Goal: Transaction & Acquisition: Purchase product/service

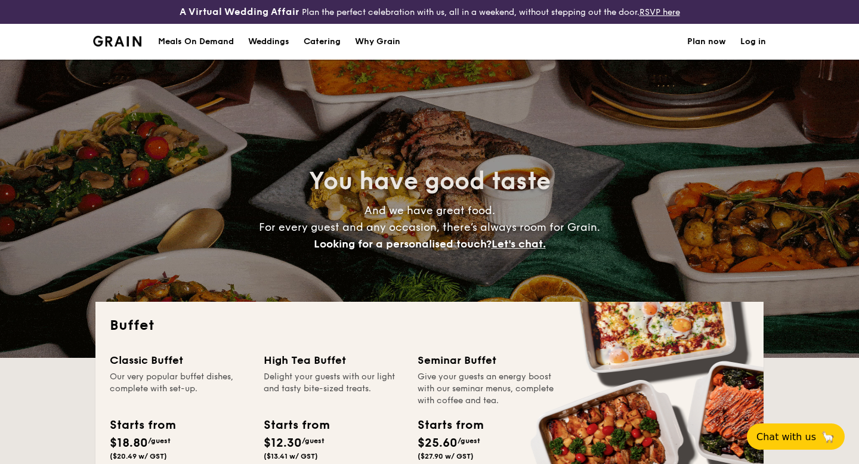
select select
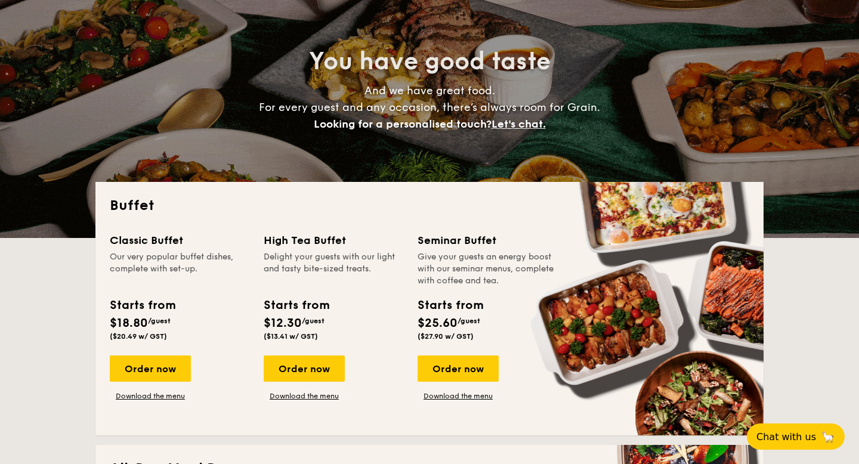
scroll to position [120, 0]
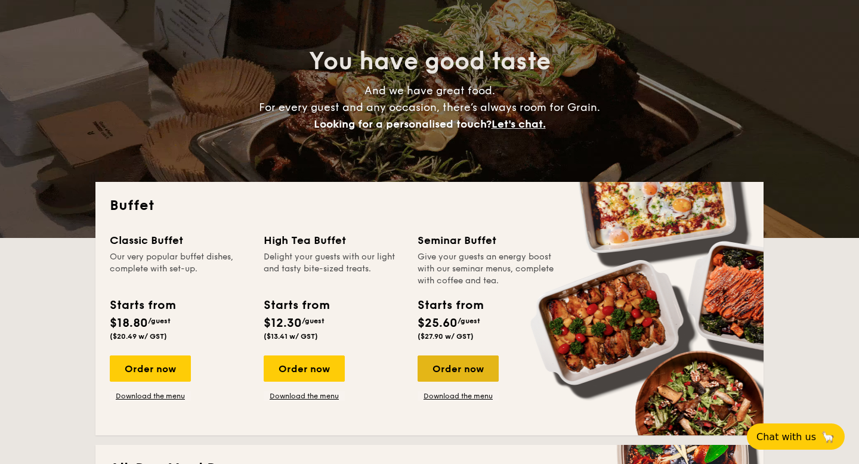
click at [436, 362] on div "Order now" at bounding box center [458, 369] width 81 height 26
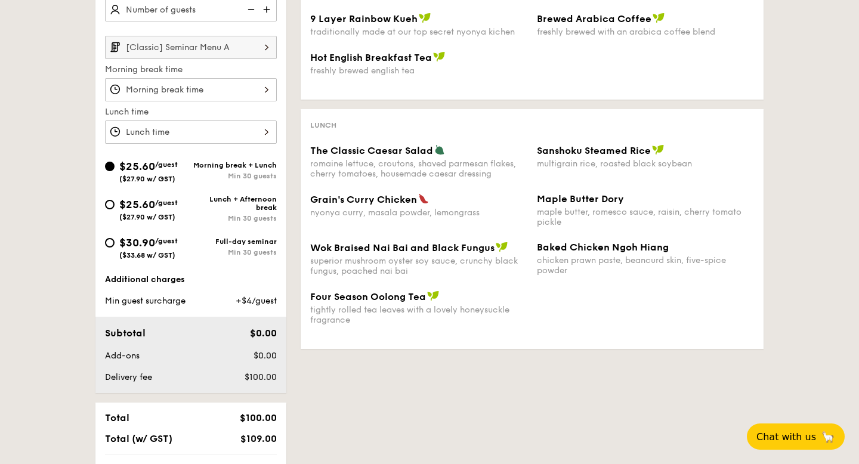
scroll to position [386, 0]
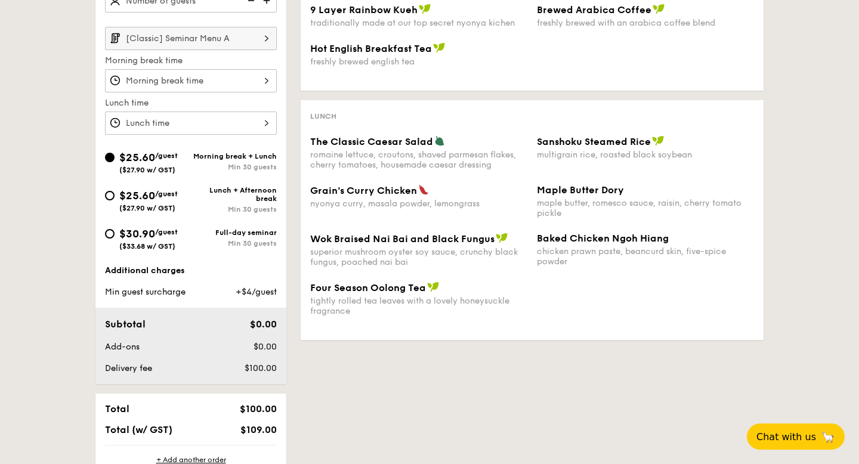
click at [117, 236] on div "$30.90 /guest ($33.68 w/ GST)" at bounding box center [148, 238] width 86 height 25
click at [115, 236] on input "$30.90 /guest ($33.68 w/ GST) Full-day seminar Min 30 guests" at bounding box center [110, 234] width 10 height 10
radio input "true"
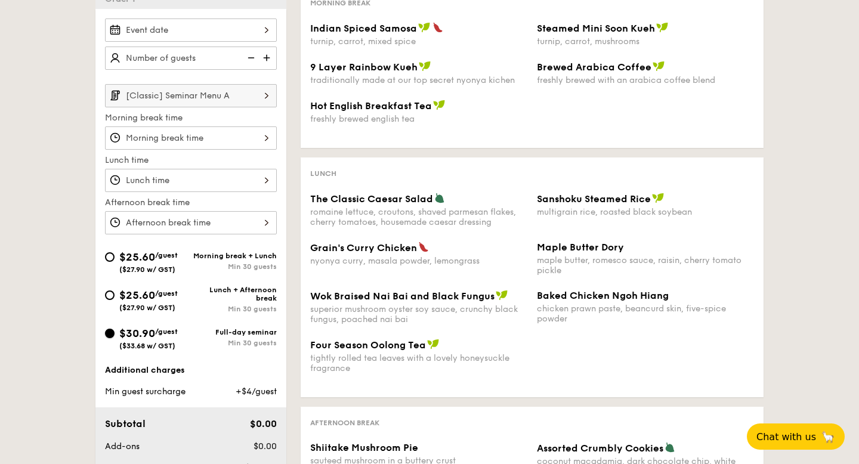
scroll to position [321, 0]
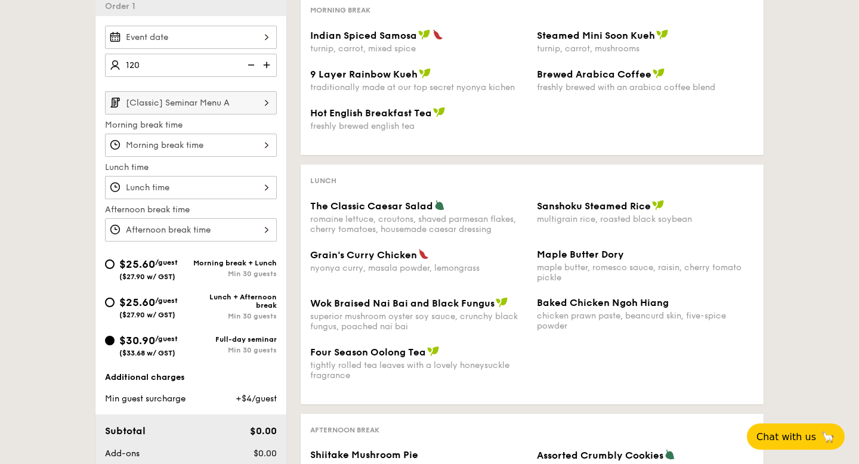
click at [294, 72] on div "Vegetarian Vegan Spicy Chef's recommendation Morning break Indian Spiced Samosa…" at bounding box center [524, 294] width 477 height 601
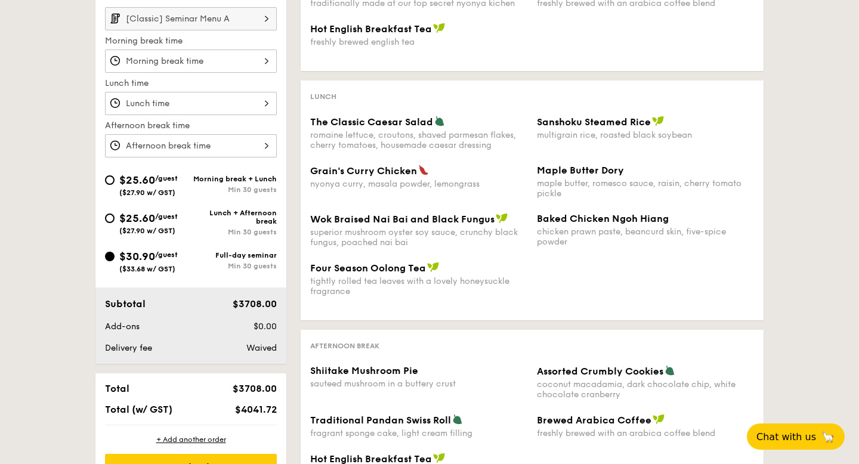
scroll to position [335, 0]
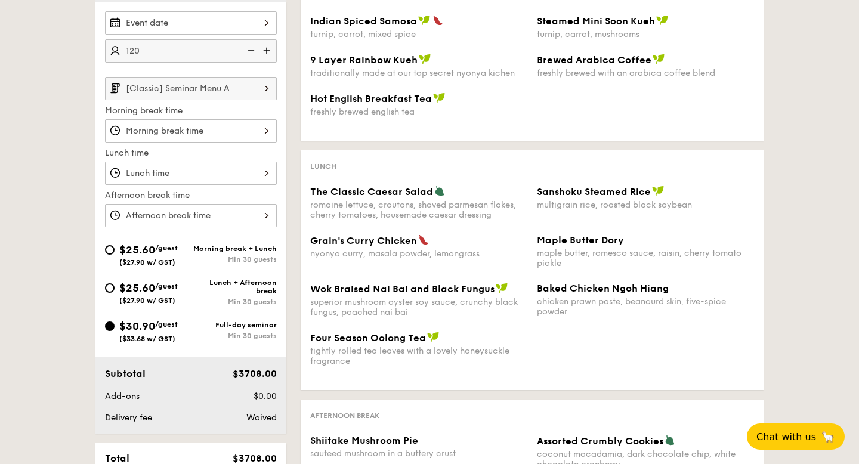
type input "120"
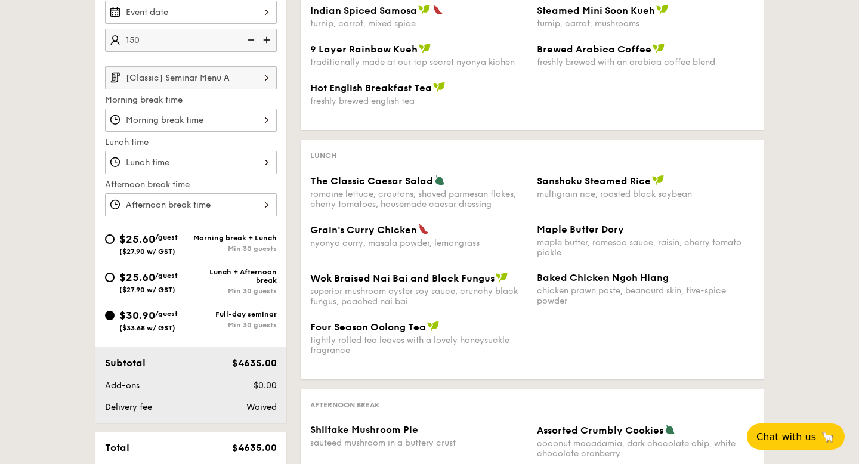
click at [300, 311] on div "Vegetarian Vegan Spicy Chef's recommendation Morning break Indian Spiced Samosa…" at bounding box center [524, 269] width 477 height 601
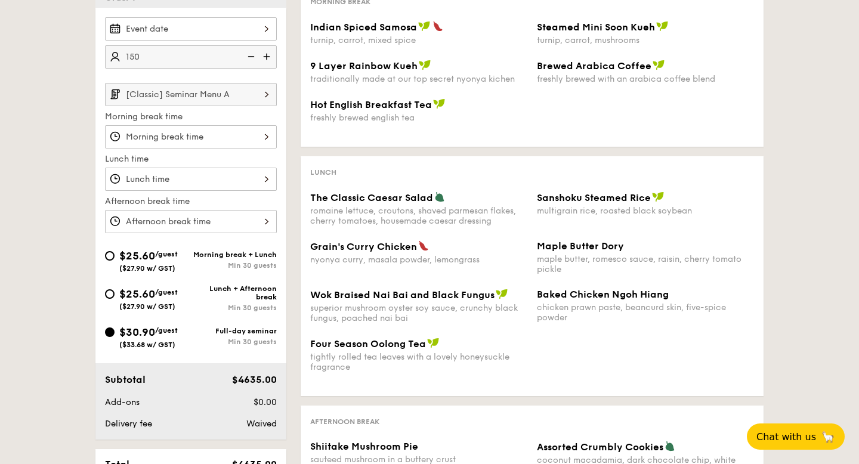
scroll to position [323, 0]
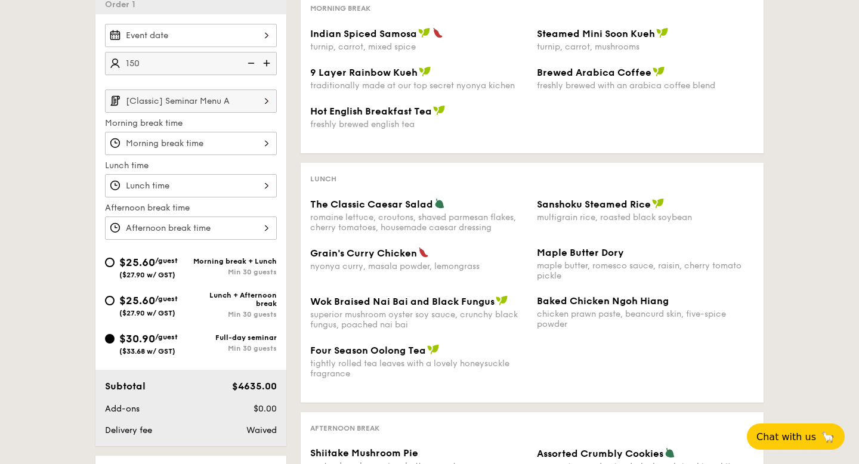
type input "150"
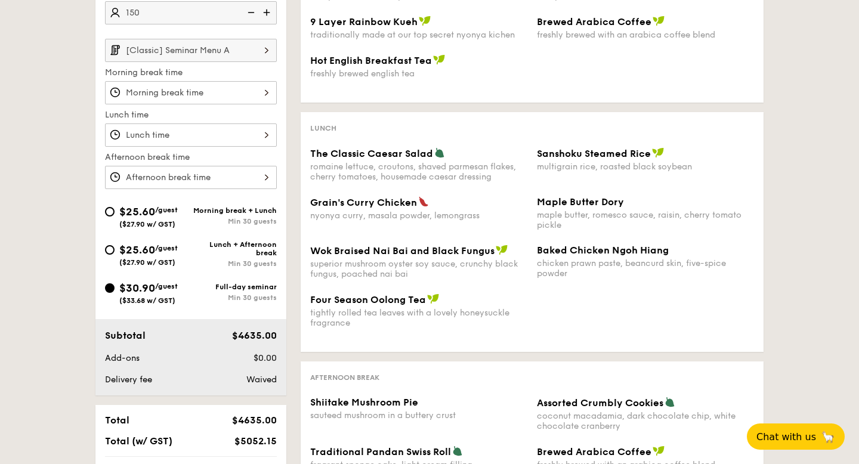
scroll to position [462, 0]
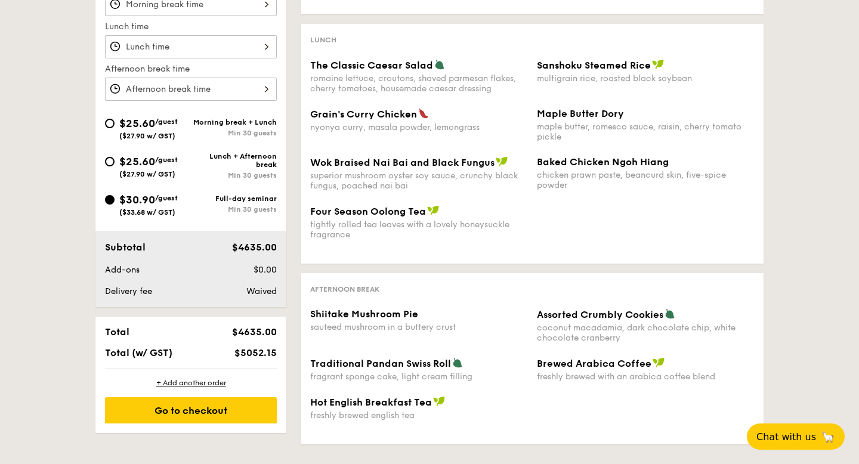
click at [286, 336] on div "Total $4635.00 Total (w/ GST) $5052.15" at bounding box center [190, 342] width 191 height 51
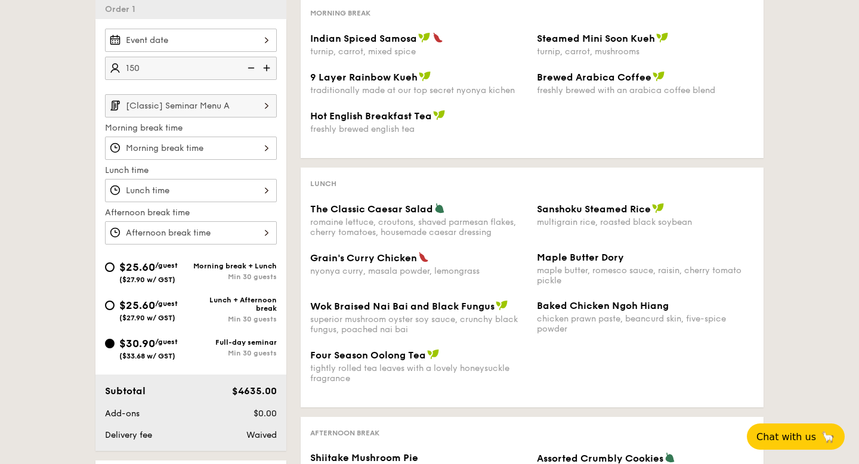
scroll to position [303, 0]
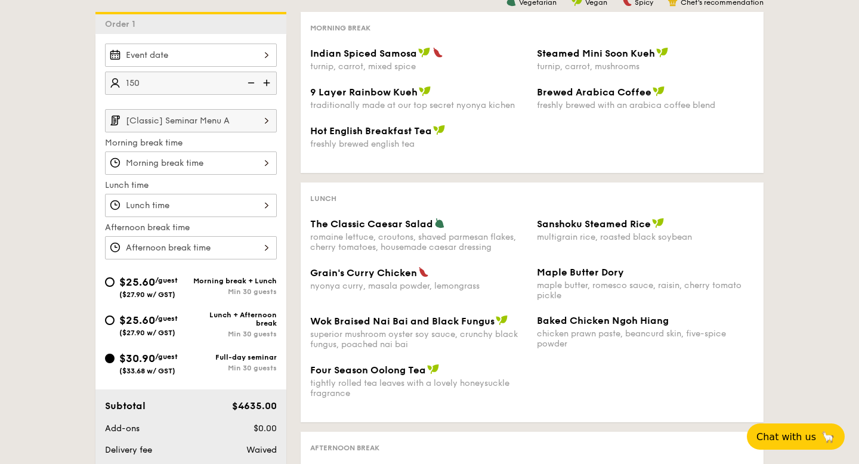
type input "150"
type input "170 guests"
click at [330, 310] on div "Grain's [PERSON_NAME] Chicken nyonya [PERSON_NAME], masala powder, lemongrass M…" at bounding box center [533, 291] width 454 height 48
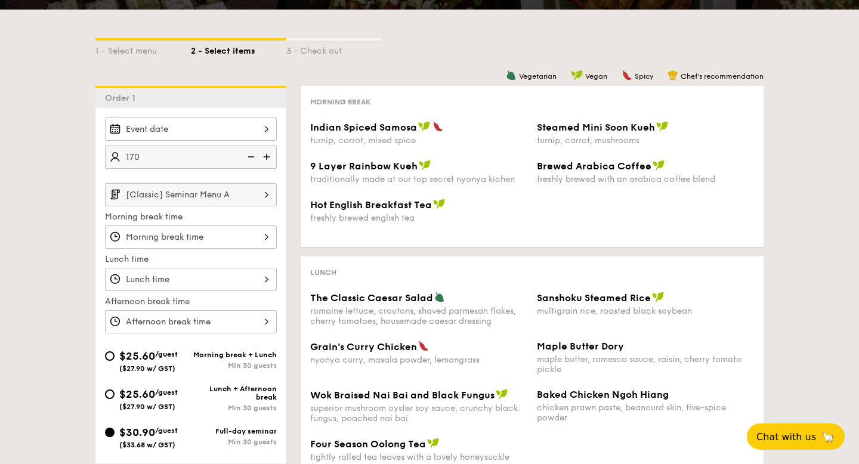
scroll to position [228, 0]
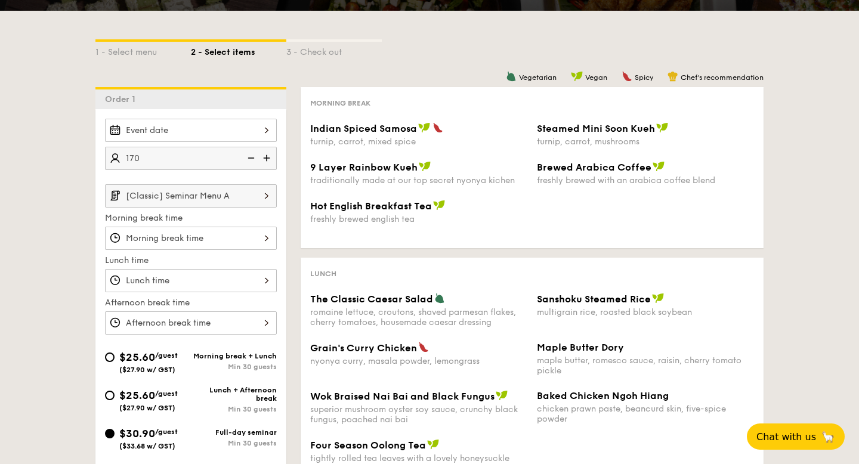
click at [268, 128] on div at bounding box center [191, 130] width 172 height 23
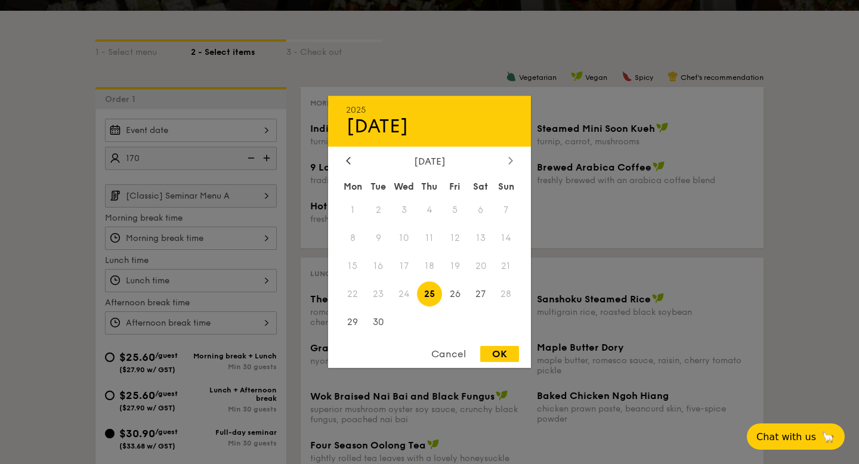
click at [514, 161] on div at bounding box center [510, 161] width 11 height 11
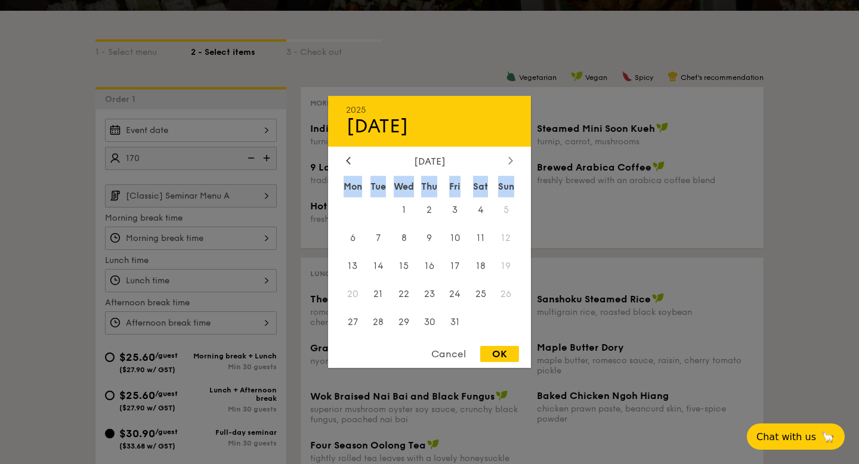
click at [513, 160] on div at bounding box center [510, 161] width 11 height 11
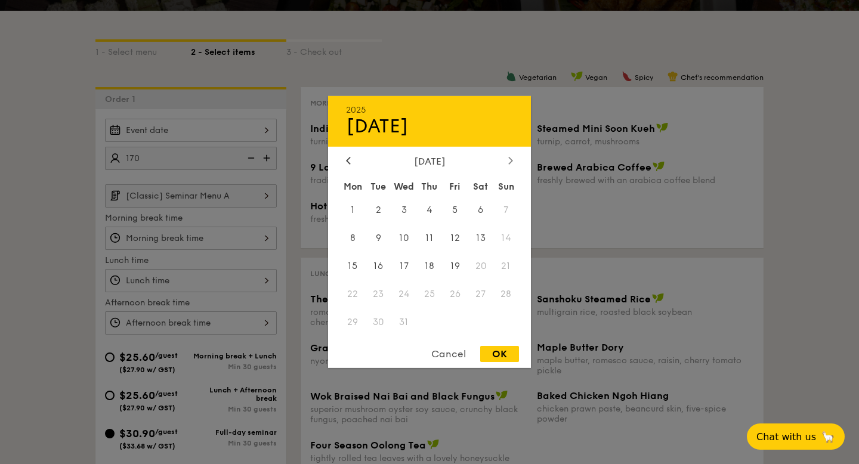
click at [513, 160] on div at bounding box center [510, 161] width 11 height 11
click at [429, 295] on span "22" at bounding box center [430, 294] width 26 height 26
click at [485, 355] on div "OK" at bounding box center [499, 354] width 39 height 16
type input "[DATE]"
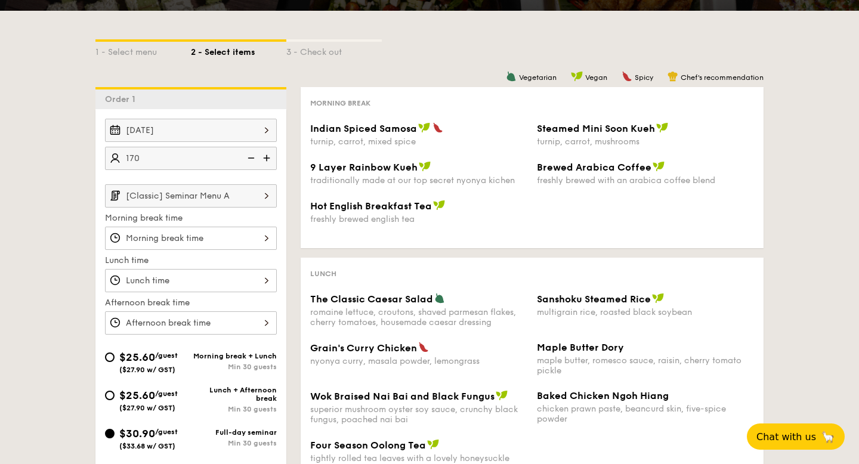
type input "170"
type input "120 guests"
click at [202, 244] on div at bounding box center [191, 238] width 172 height 23
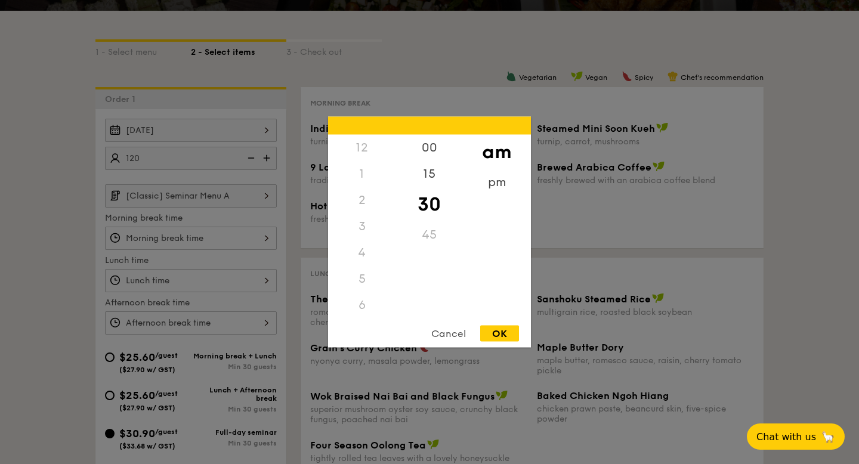
scroll to position [131, 0]
click at [365, 226] on div "8" at bounding box center [361, 231] width 67 height 35
click at [432, 149] on div "00" at bounding box center [429, 152] width 67 height 35
click at [431, 150] on div "00" at bounding box center [429, 152] width 67 height 35
click at [498, 331] on div "OK" at bounding box center [499, 334] width 39 height 16
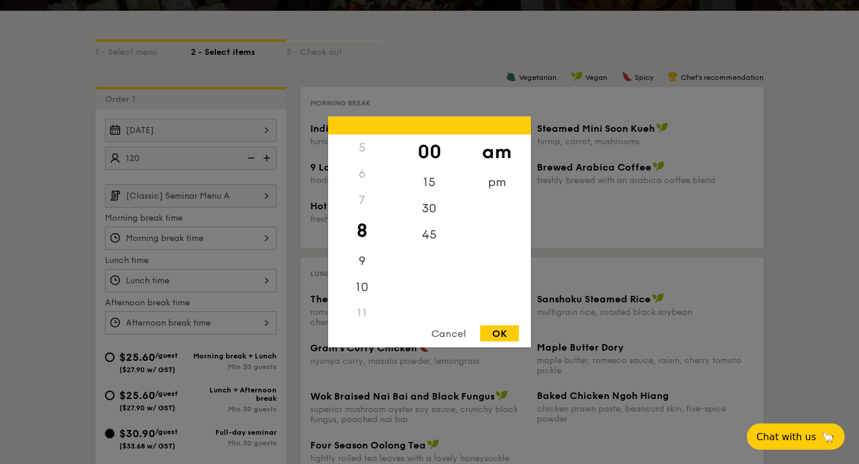
type input "8:00AM"
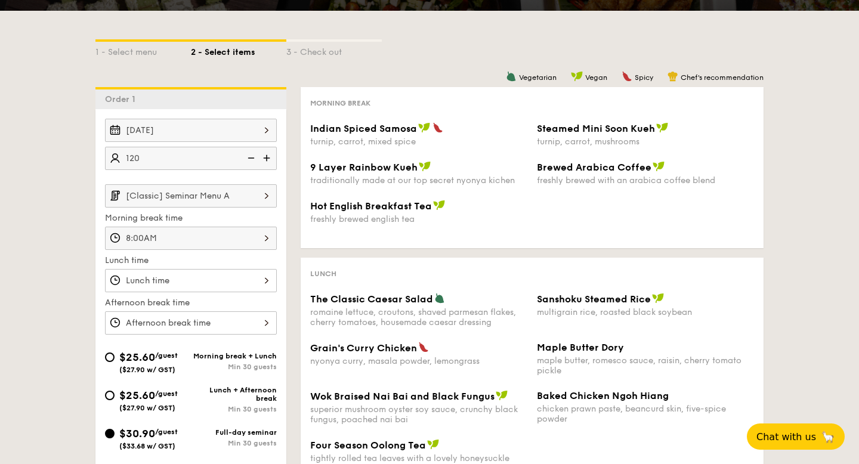
click at [258, 278] on div at bounding box center [191, 280] width 172 height 23
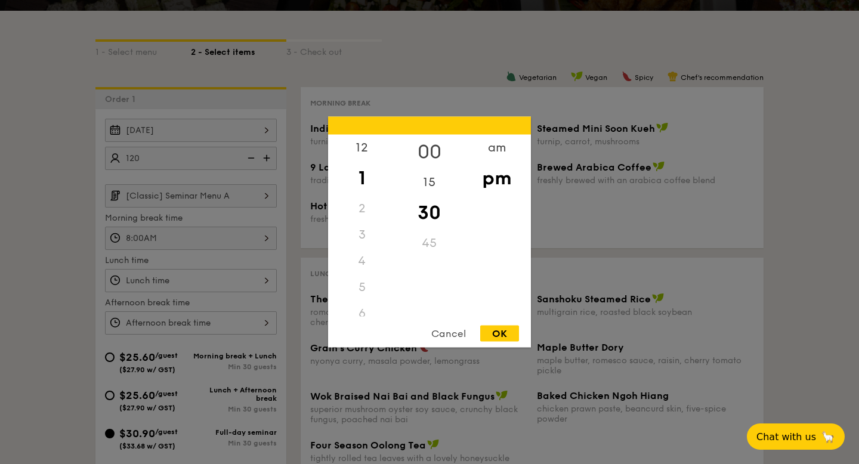
click at [426, 150] on div "00" at bounding box center [429, 152] width 67 height 35
click at [504, 341] on div "OK" at bounding box center [499, 334] width 39 height 16
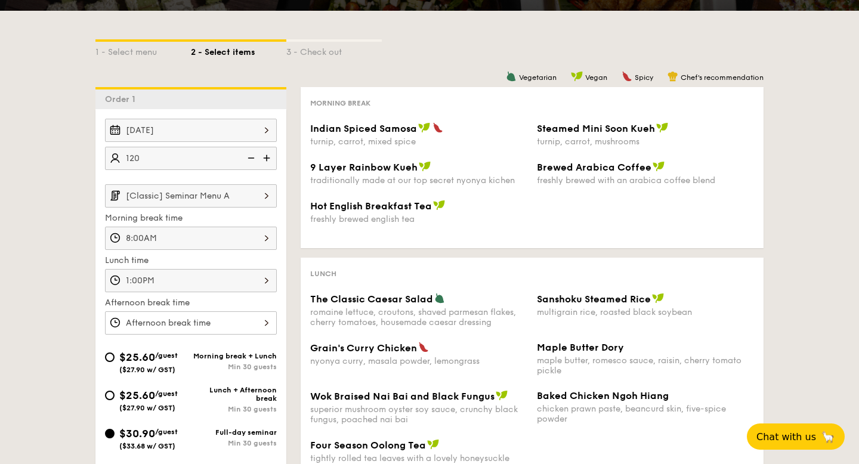
click at [154, 288] on div "1:00PM" at bounding box center [191, 280] width 172 height 23
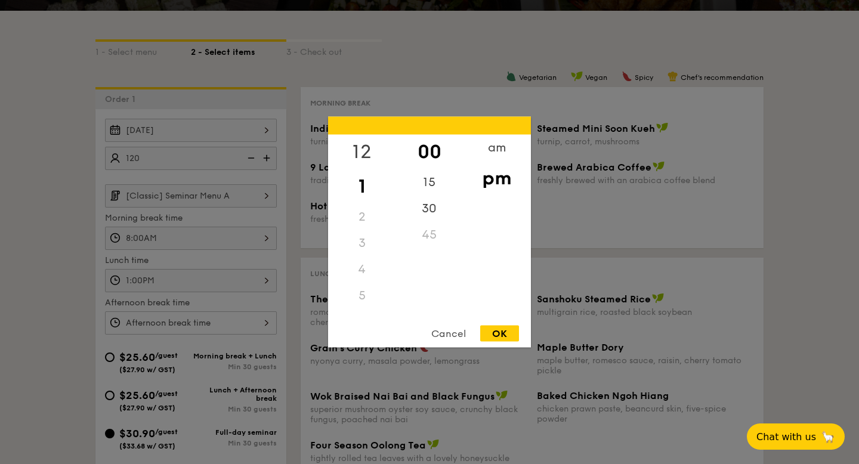
click at [365, 146] on div "12" at bounding box center [361, 152] width 67 height 35
click at [423, 210] on div "30" at bounding box center [429, 213] width 67 height 35
click at [490, 338] on div "OK" at bounding box center [499, 334] width 39 height 16
type input "12:30PM"
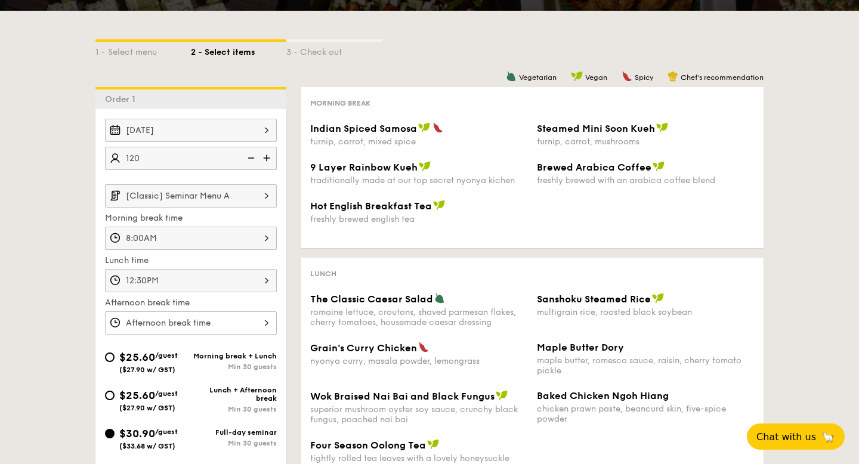
click at [169, 332] on div at bounding box center [191, 323] width 172 height 23
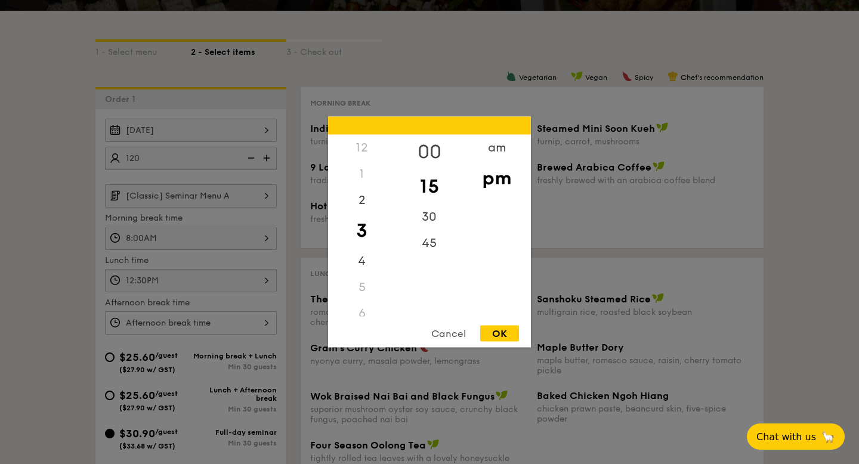
click at [434, 143] on div "00" at bounding box center [429, 152] width 67 height 35
click at [504, 335] on div "OK" at bounding box center [499, 334] width 39 height 16
type input "3:00PM"
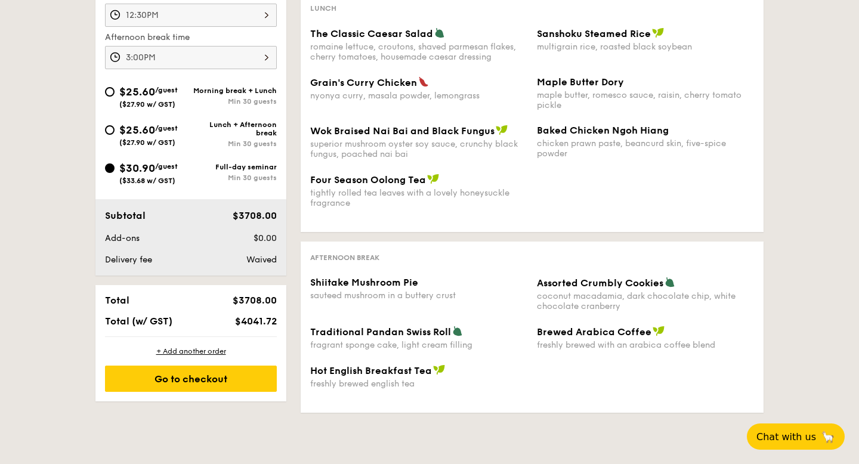
scroll to position [495, 0]
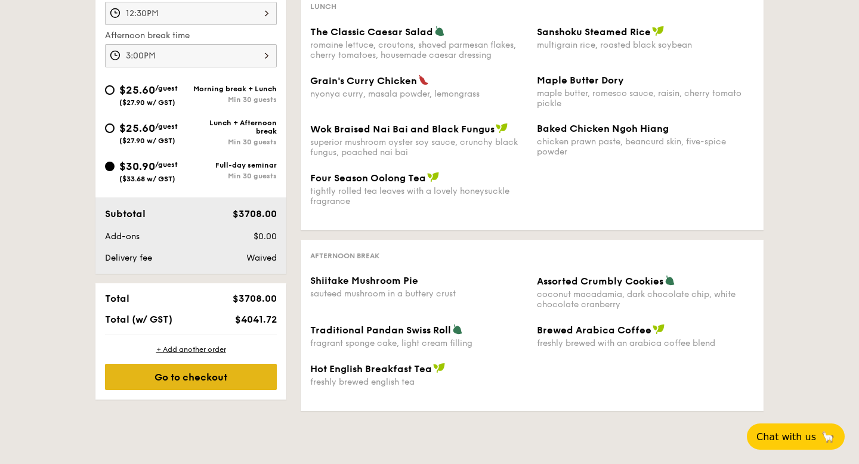
click at [198, 386] on div "Go to checkout" at bounding box center [191, 377] width 172 height 26
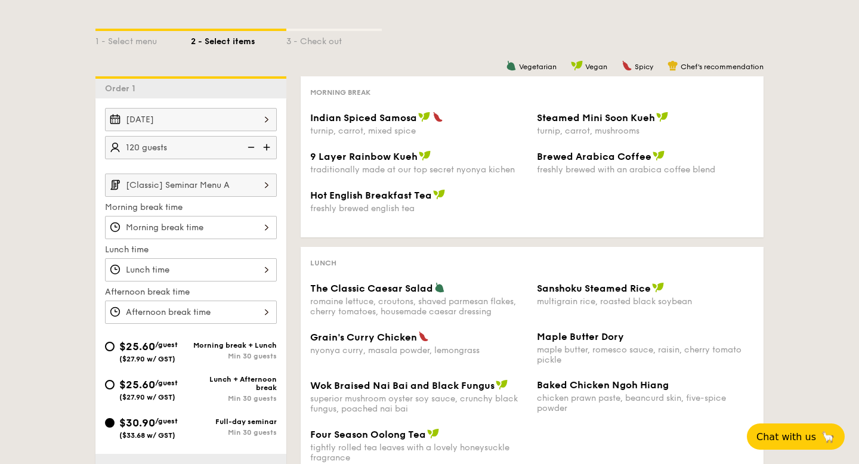
scroll to position [263, 0]
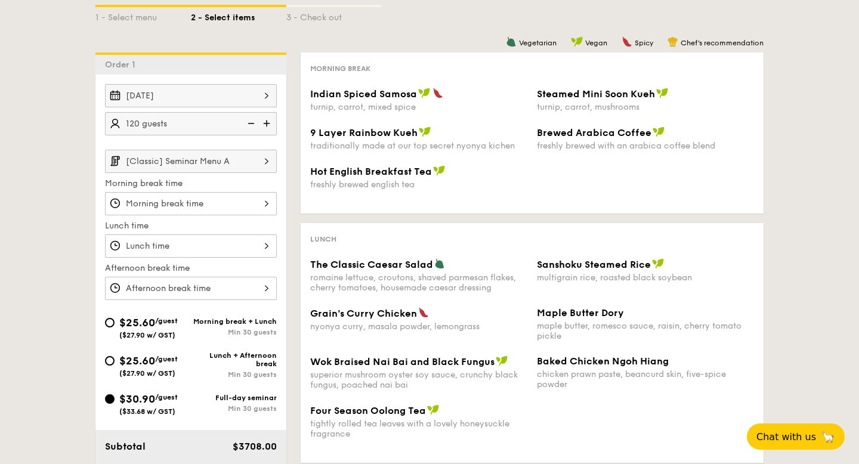
select select
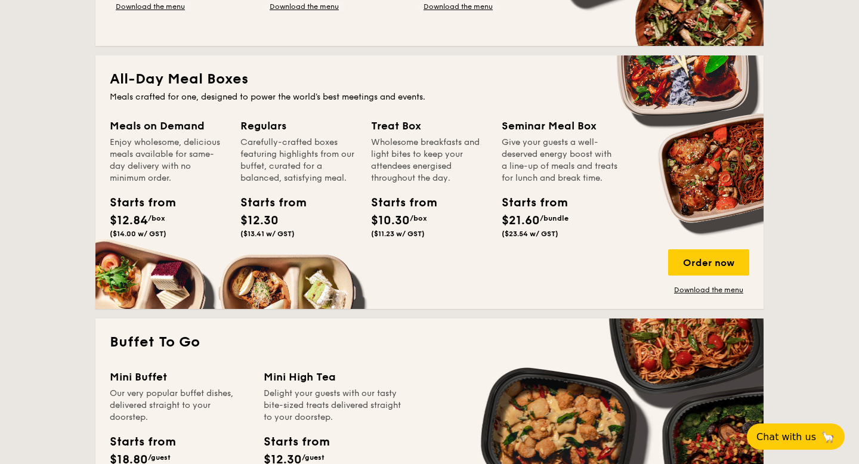
scroll to position [511, 0]
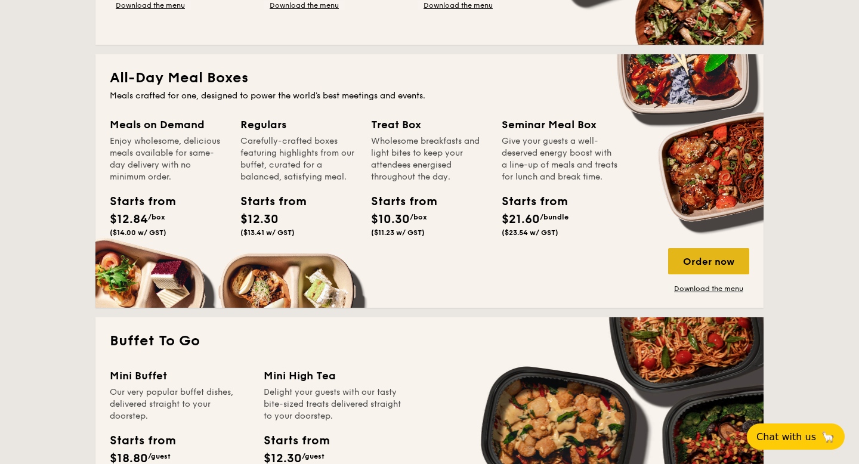
click at [701, 260] on div "Order now" at bounding box center [708, 261] width 81 height 26
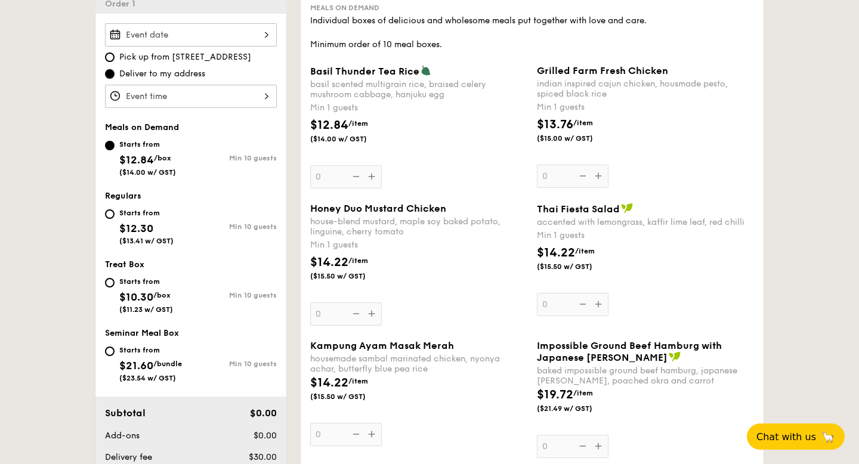
scroll to position [380, 0]
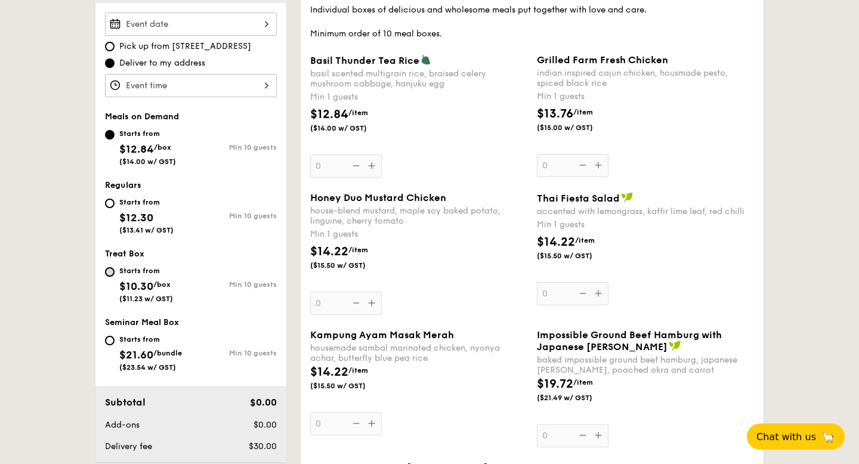
click at [110, 276] on input "Starts from $10.30 /box ($11.23 w/ GST) Min 10 guests" at bounding box center [110, 272] width 10 height 10
radio input "true"
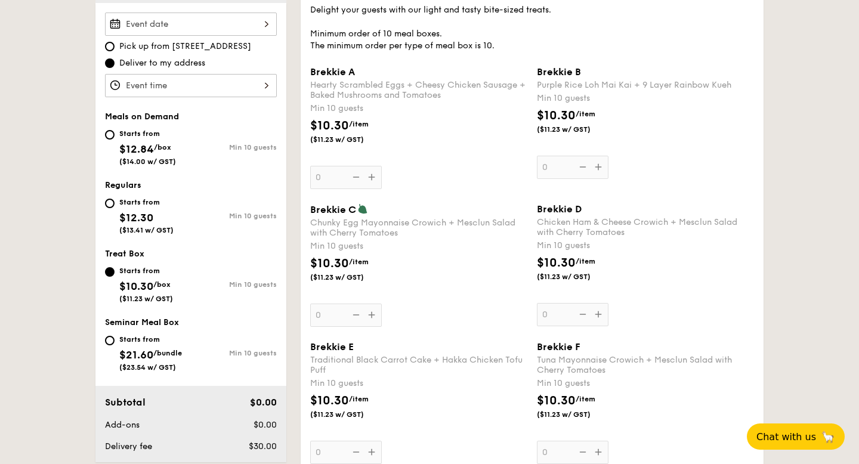
click at [328, 181] on div "Brekkie A Hearty Scrambled Eggs + Cheesy Chicken Sausage + Baked Mushrooms and …" at bounding box center [418, 127] width 217 height 123
click at [328, 181] on input "0" at bounding box center [346, 177] width 72 height 23
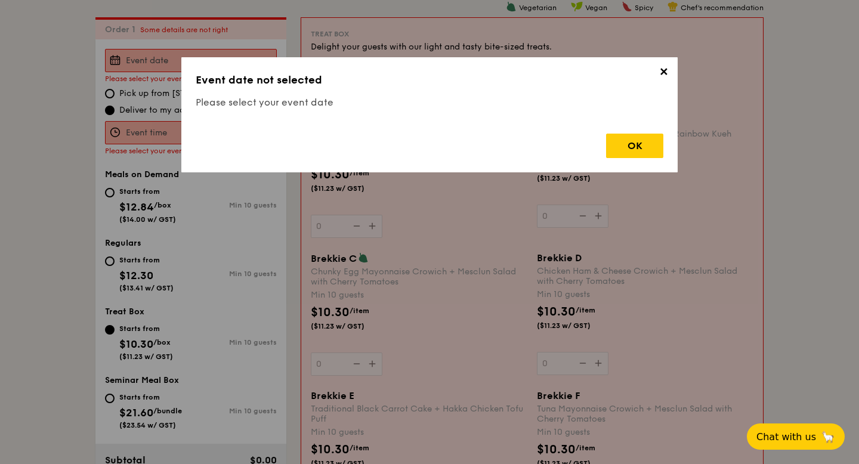
scroll to position [343, 0]
click at [665, 70] on span "✕" at bounding box center [663, 74] width 17 height 17
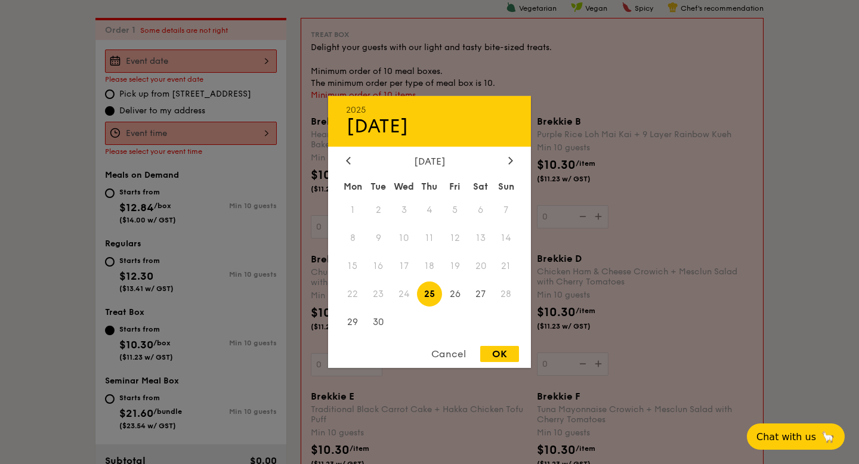
click at [272, 64] on div "2025 Sep [DATE] Tue Wed Thu Fri Sat Sun 1 2 3 4 5 6 7 8 9 10 11 12 13 14 15 16 …" at bounding box center [191, 61] width 172 height 23
click at [512, 164] on div at bounding box center [510, 161] width 11 height 11
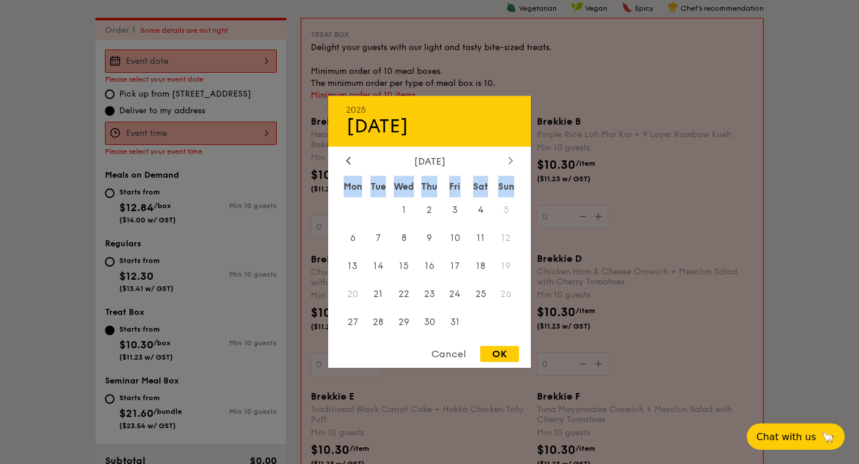
click at [512, 164] on div at bounding box center [510, 161] width 11 height 11
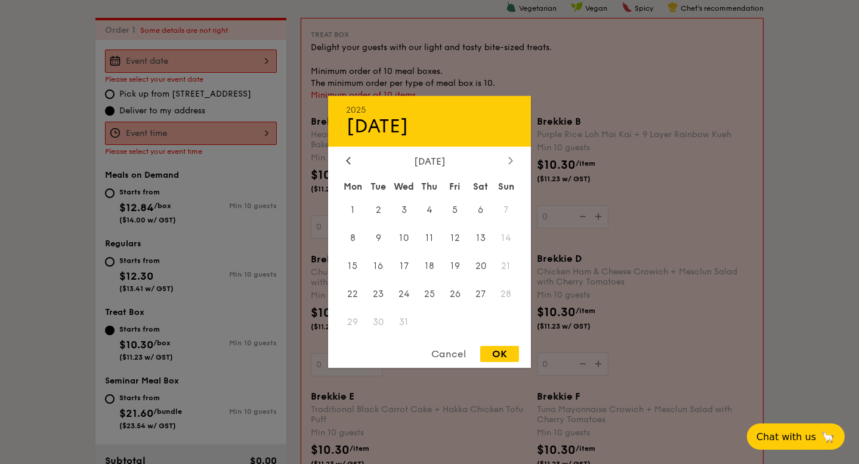
click at [513, 163] on icon at bounding box center [510, 160] width 5 height 8
click at [433, 297] on span "22" at bounding box center [430, 294] width 26 height 26
click at [488, 355] on div "OK" at bounding box center [499, 354] width 39 height 16
type input "[DATE]"
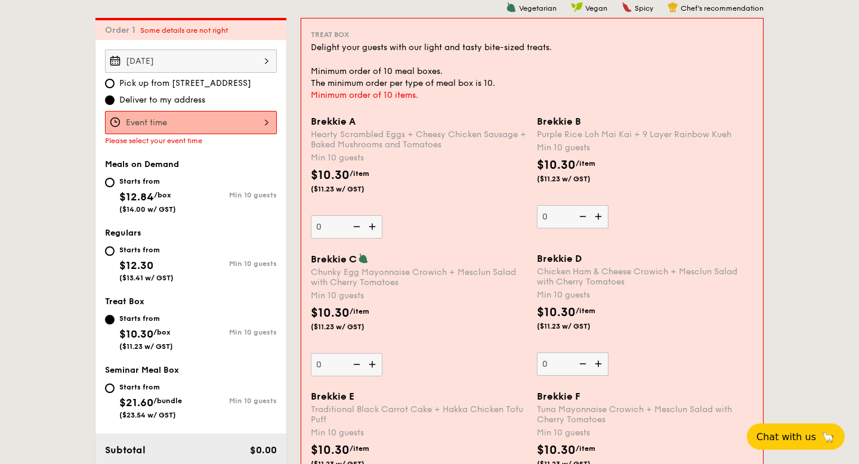
click at [259, 125] on div at bounding box center [191, 122] width 172 height 23
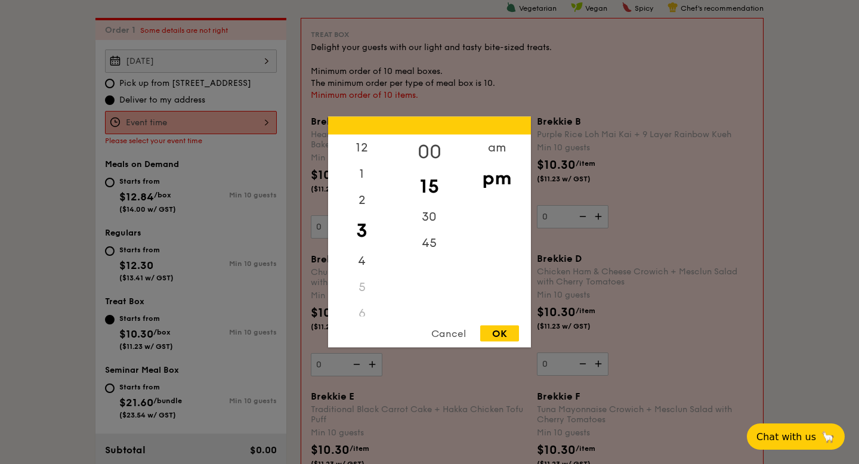
click at [424, 148] on div "00" at bounding box center [429, 152] width 67 height 35
click at [496, 334] on div "OK" at bounding box center [499, 334] width 39 height 16
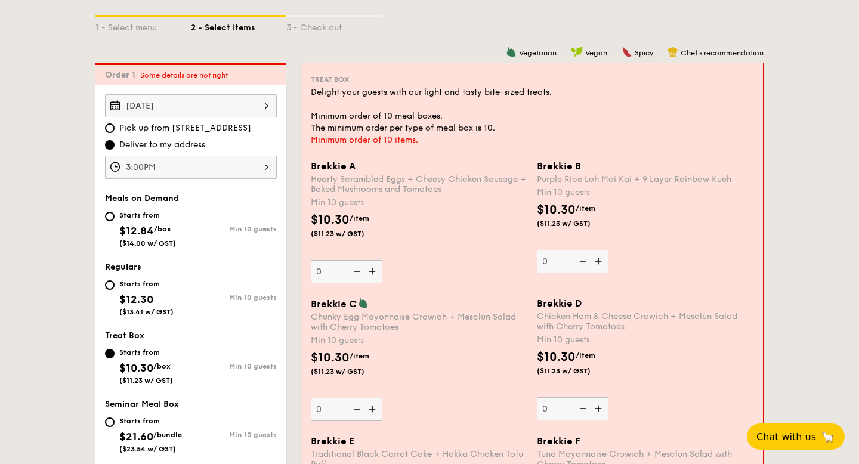
scroll to position [297, 0]
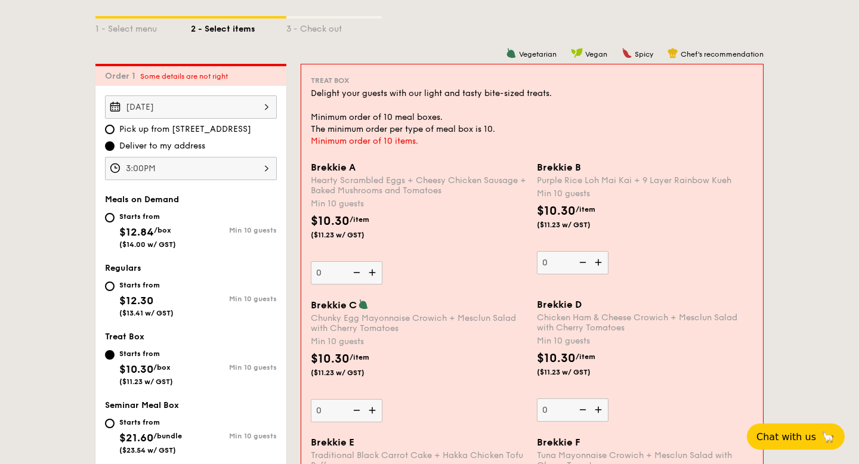
click at [254, 171] on div "3:00PM" at bounding box center [191, 168] width 172 height 23
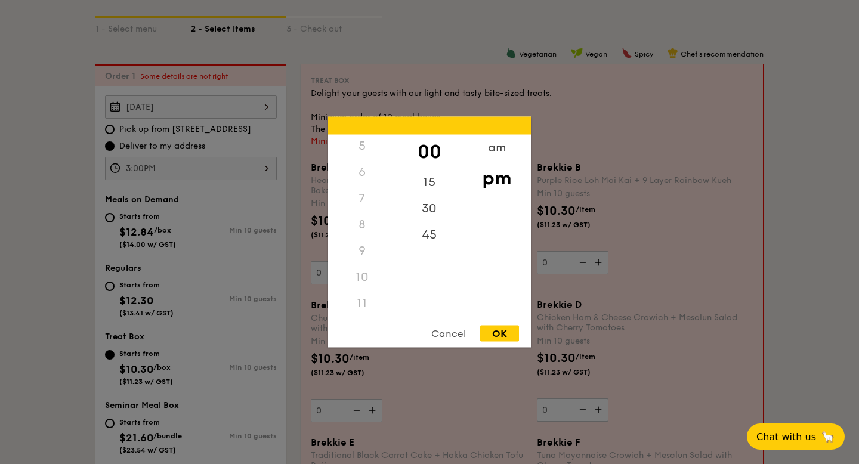
scroll to position [141, 0]
click at [364, 229] on div "8" at bounding box center [361, 225] width 67 height 26
click at [502, 148] on div "am" at bounding box center [496, 152] width 67 height 35
click at [363, 223] on div "8" at bounding box center [361, 229] width 67 height 35
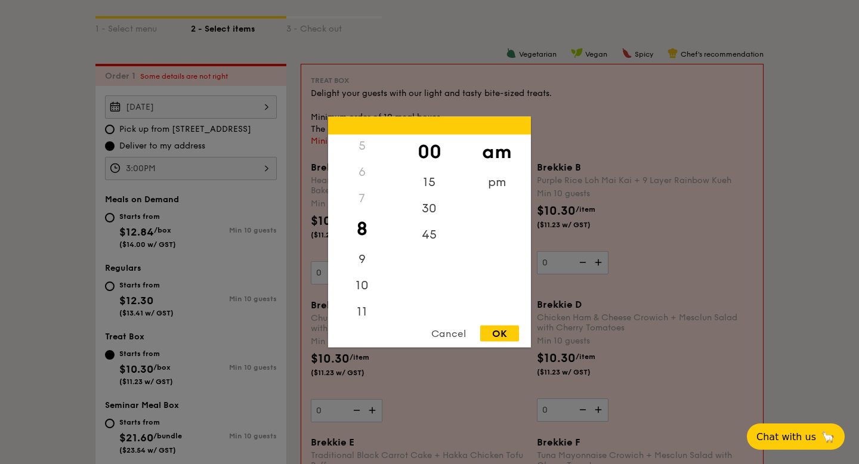
click at [491, 332] on div "OK" at bounding box center [499, 334] width 39 height 16
type input "8:00AM"
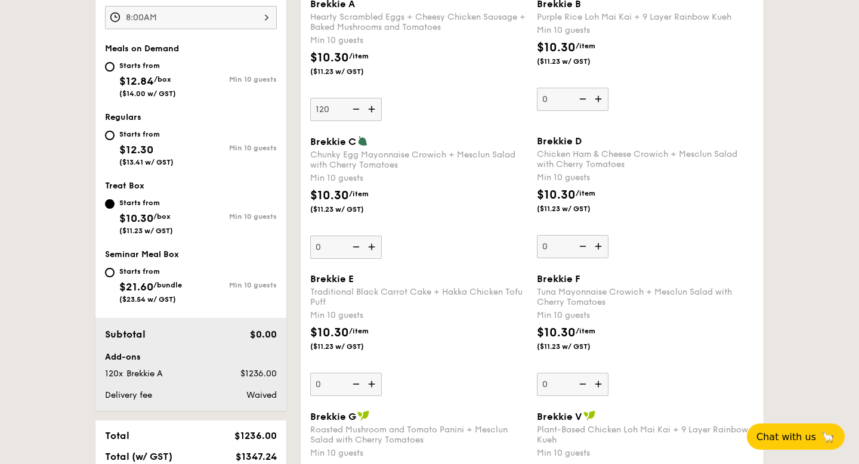
scroll to position [504, 0]
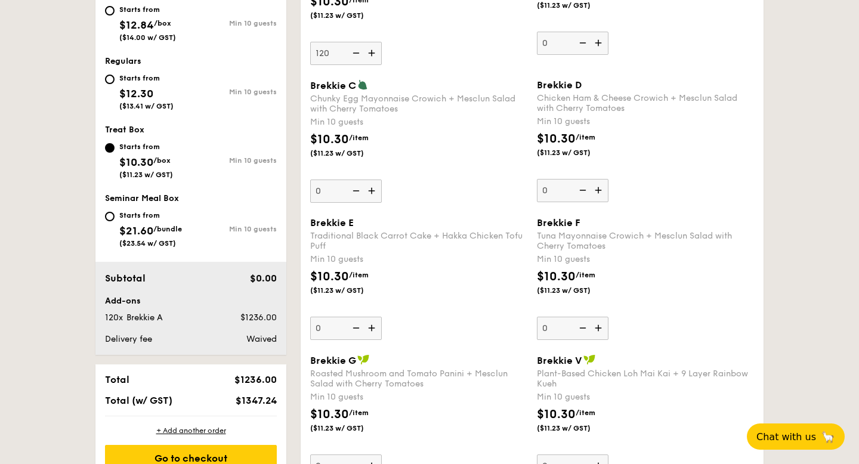
click at [335, 49] on input "120" at bounding box center [346, 53] width 72 height 23
type input "150"
type input "170"
click at [112, 85] on div "Starts from $12.30 ($13.41 w/ GST)" at bounding box center [148, 90] width 86 height 39
click at [112, 84] on input "Starts from $12.30 ($13.41 w/ GST) Min 10 guests" at bounding box center [110, 80] width 10 height 10
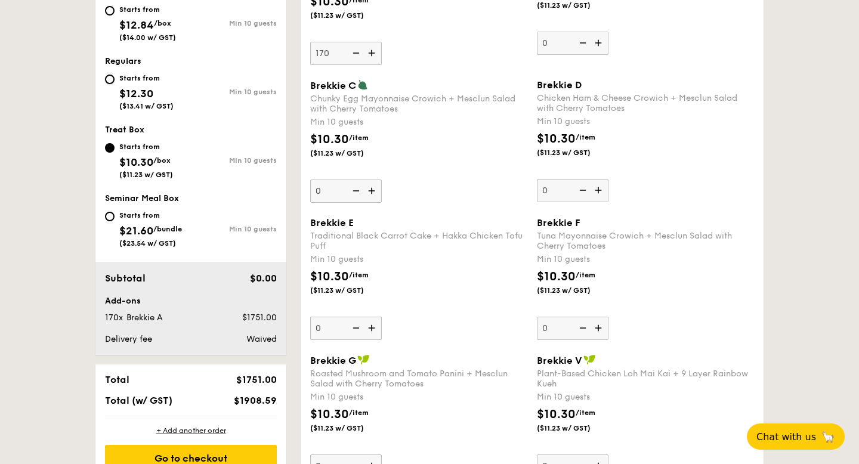
radio input "true"
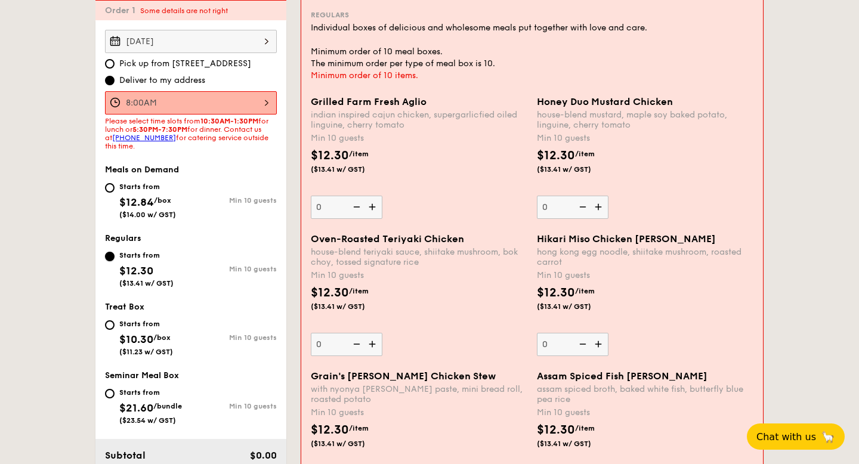
scroll to position [412, 0]
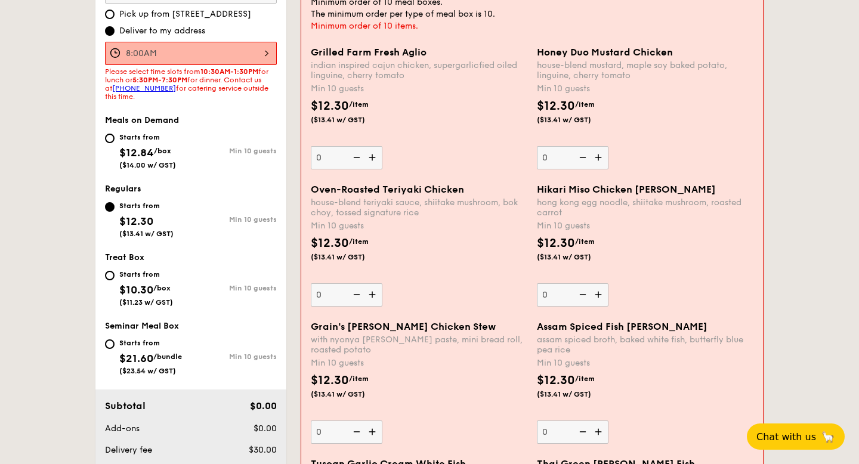
click at [115, 147] on div "Starts from $12.84 /box ($14.00 w/ GST)" at bounding box center [148, 149] width 86 height 39
click at [115, 143] on input "Starts from $12.84 /box ($14.00 w/ GST) Min 10 guests" at bounding box center [110, 139] width 10 height 10
radio input "true"
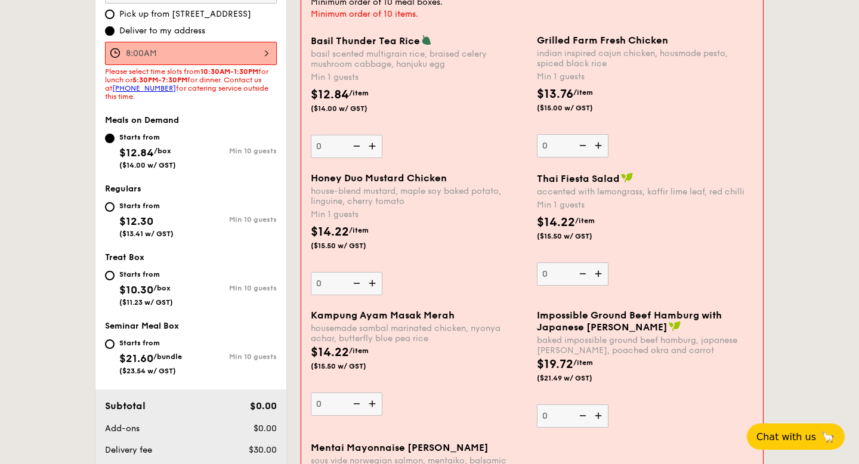
click at [127, 218] on span "$12.30" at bounding box center [136, 221] width 34 height 13
click at [115, 212] on input "Starts from $12.30 ($13.41 w/ GST) Min 10 guests" at bounding box center [110, 207] width 10 height 10
radio input "true"
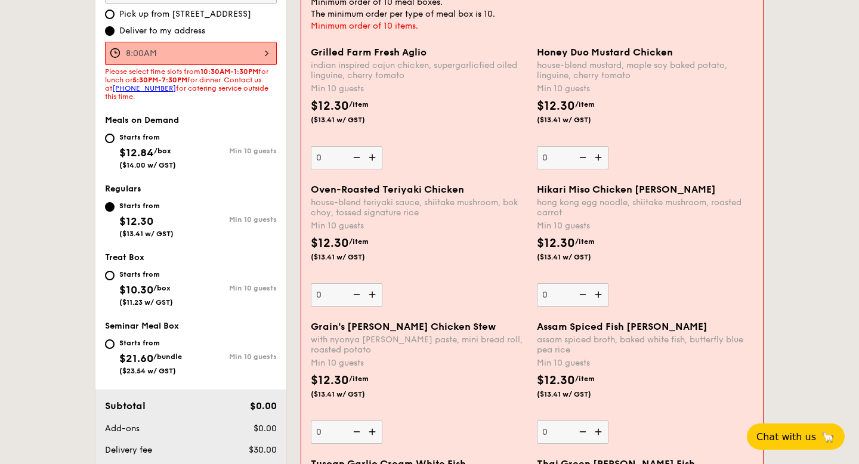
click at [122, 292] on span "$10.30" at bounding box center [136, 289] width 34 height 13
click at [115, 280] on input "Starts from $10.30 /box ($11.23 w/ GST) Min 10 guests" at bounding box center [110, 276] width 10 height 10
radio input "true"
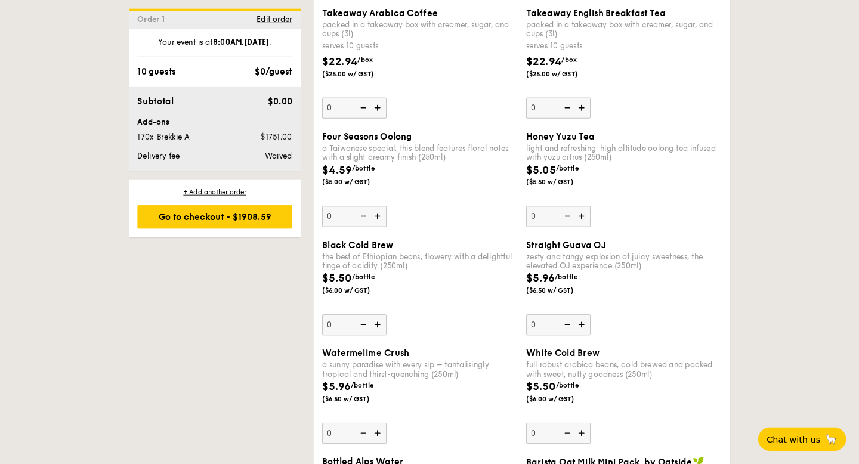
scroll to position [2085, 0]
